Goal: Task Accomplishment & Management: Use online tool/utility

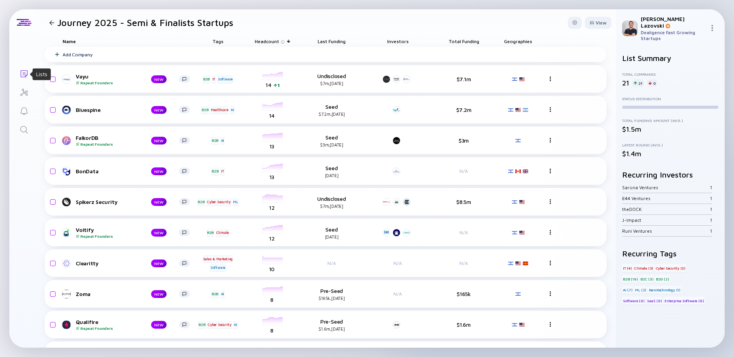
click at [22, 75] on icon "Lists" at bounding box center [23, 73] width 9 height 9
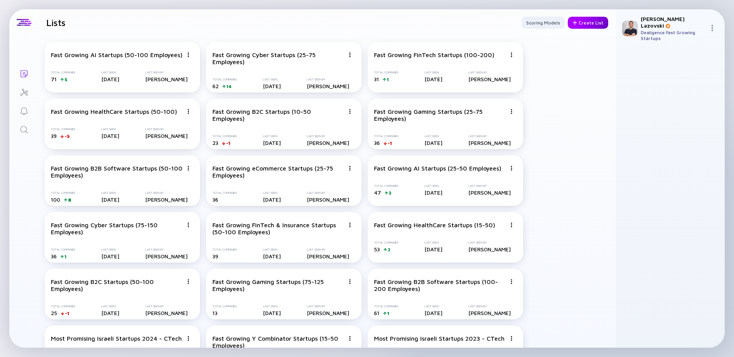
click at [583, 24] on div "Create List" at bounding box center [588, 23] width 40 height 12
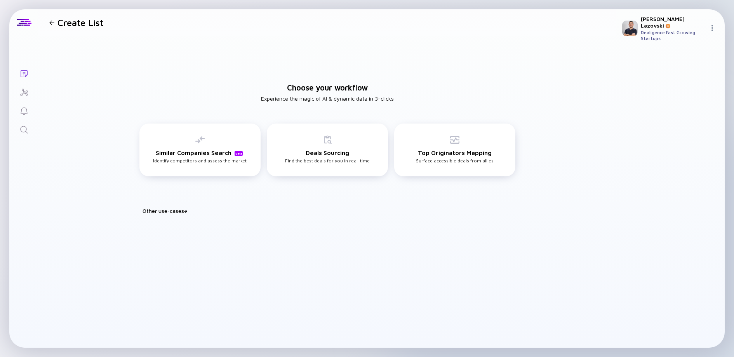
click at [178, 208] on div "Other use-cases" at bounding box center [331, 210] width 379 height 7
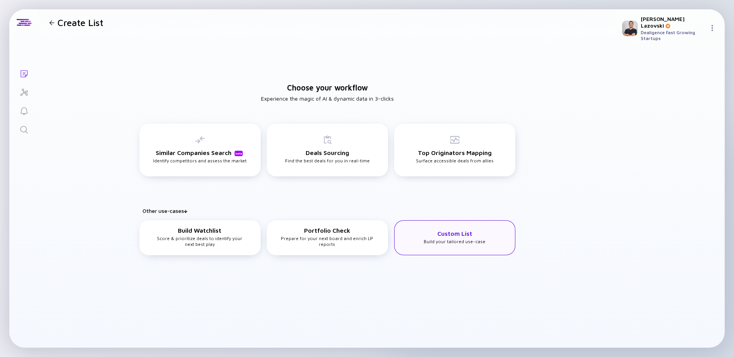
click at [442, 238] on div "Custom List Build your tailored use-case" at bounding box center [455, 237] width 62 height 14
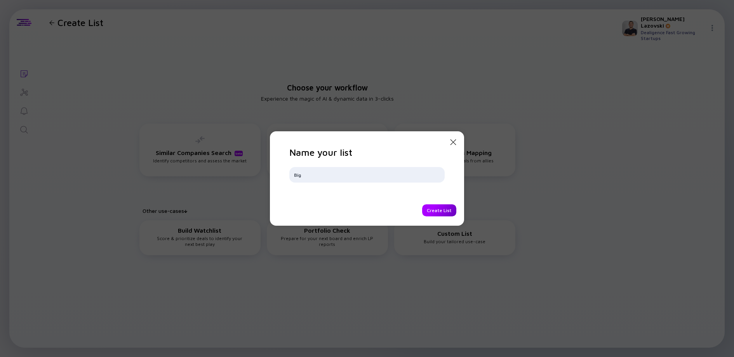
type input "Big"
click at [439, 212] on div "Create List" at bounding box center [439, 210] width 34 height 12
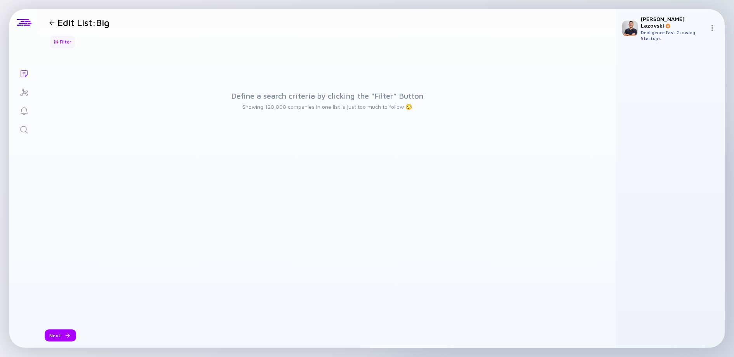
click at [69, 40] on div "Filter" at bounding box center [62, 42] width 27 height 12
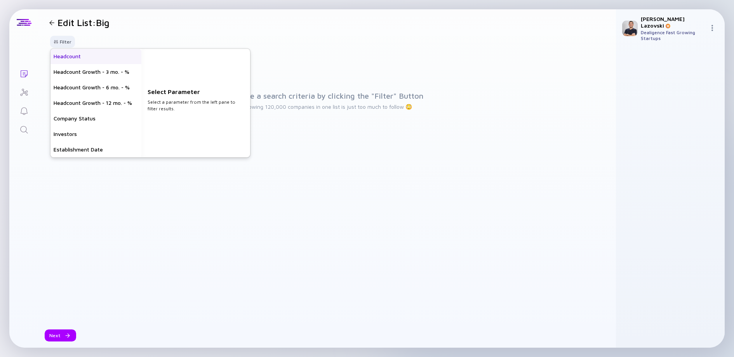
click at [81, 58] on div "Headcount" at bounding box center [95, 57] width 91 height 16
click at [178, 108] on input "text" at bounding box center [196, 107] width 90 height 8
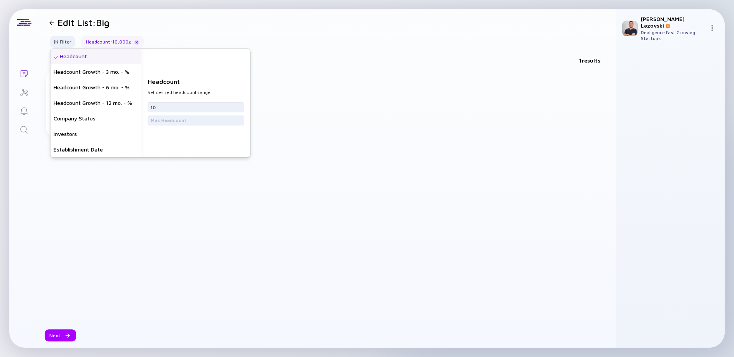
type input "1"
type input "8"
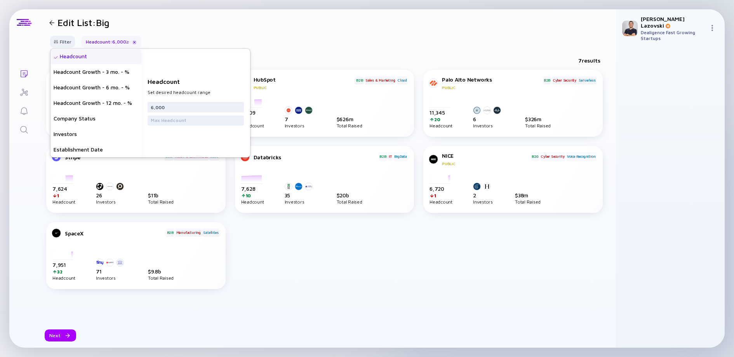
type input "6,000"
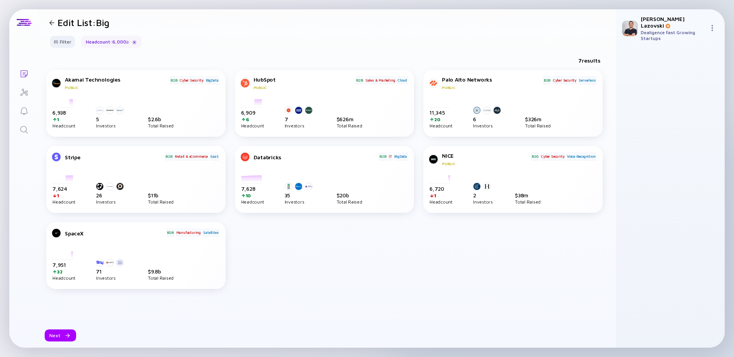
click at [385, 47] on div "Filter Headcount Headcount Growth - 3 mo. - % Headcount Growth - 6 mo. - % Head…" at bounding box center [326, 45] width 577 height 18
